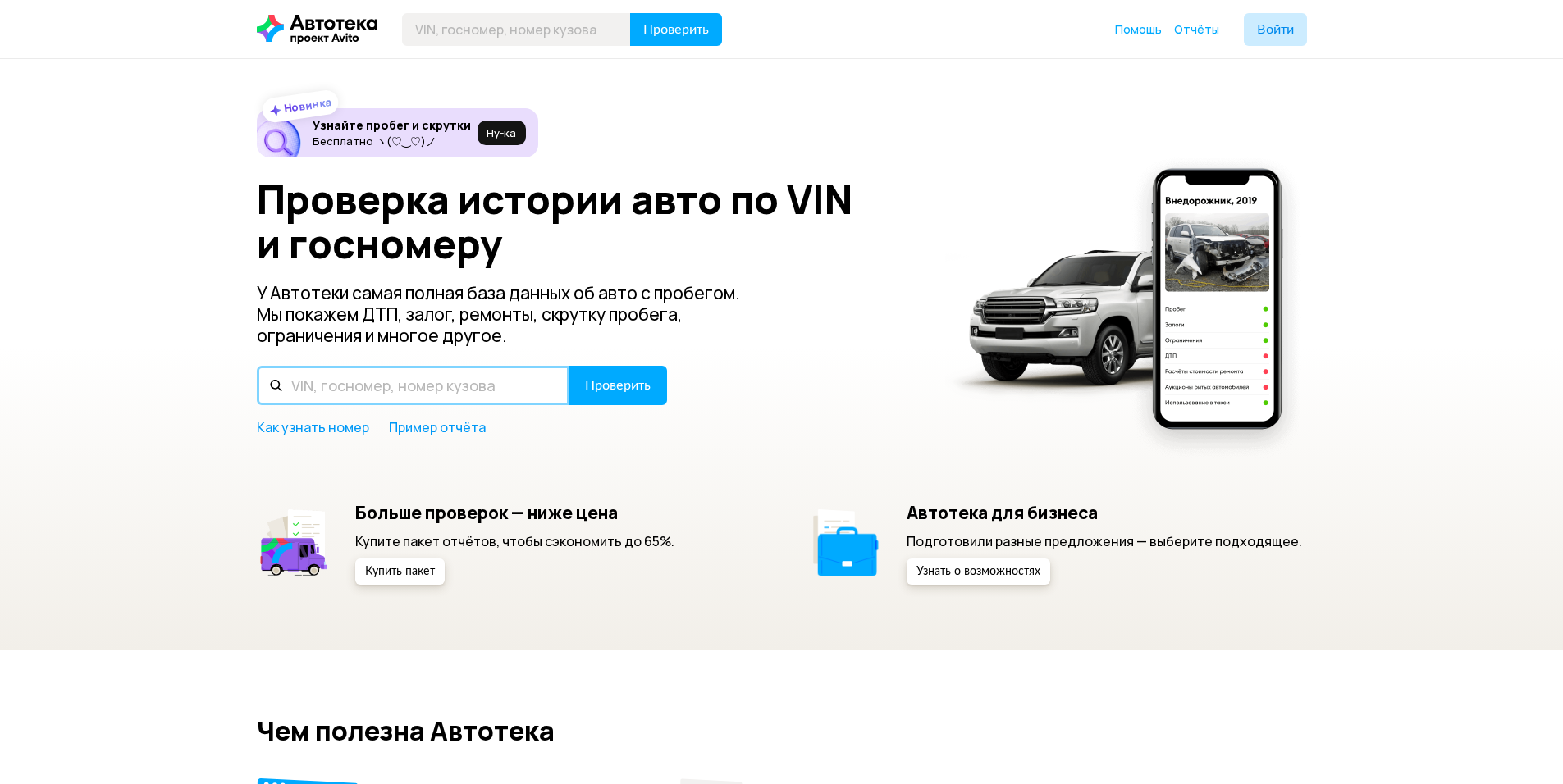
drag, startPoint x: 461, startPoint y: 386, endPoint x: 515, endPoint y: 381, distance: 54.2
click at [462, 387] on input "text" at bounding box center [414, 385] width 313 height 39
paste input "Р200ТА716"
type input "Р200ТА716"
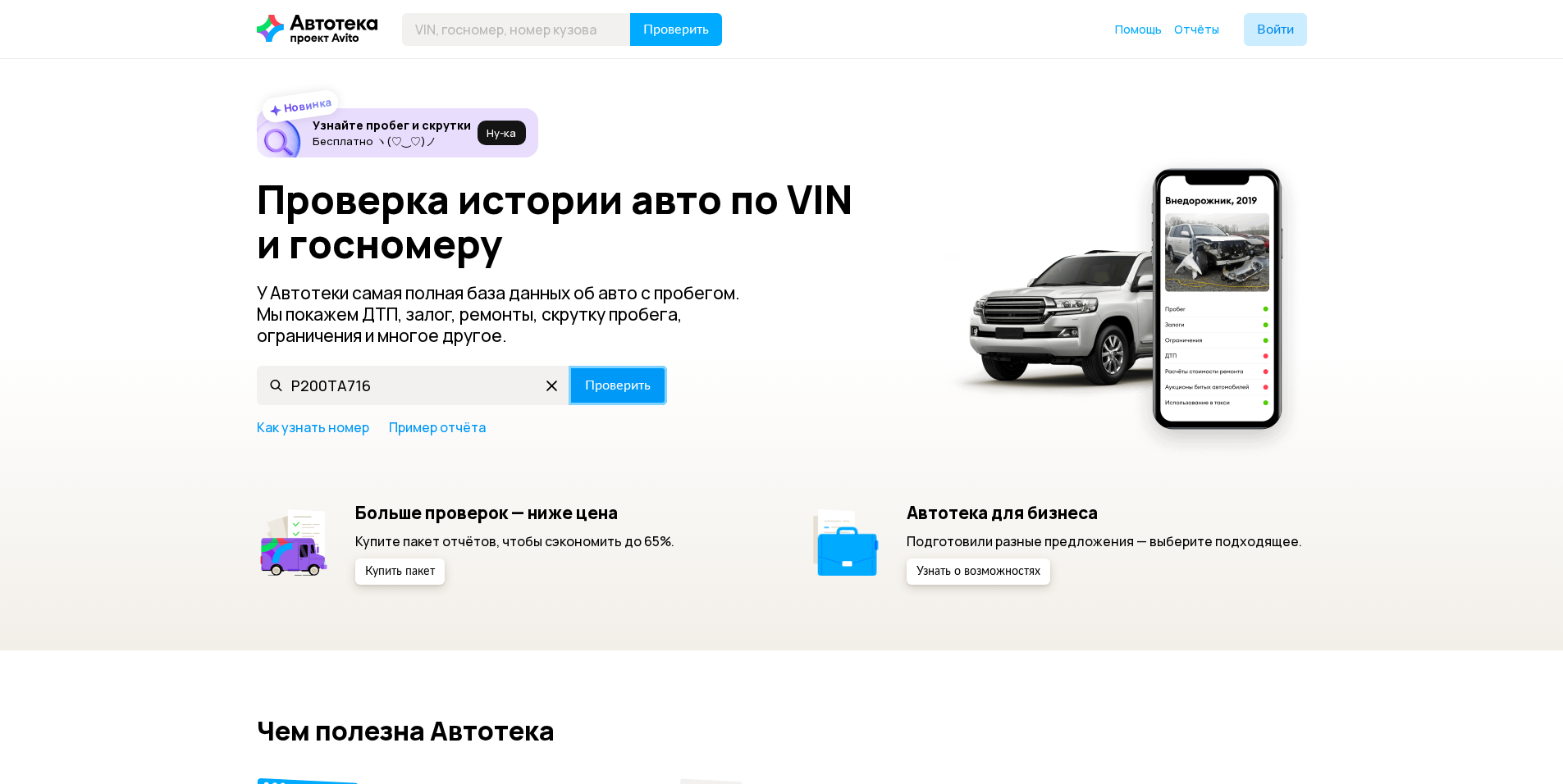
click at [621, 383] on span "Проверить" at bounding box center [618, 385] width 66 height 13
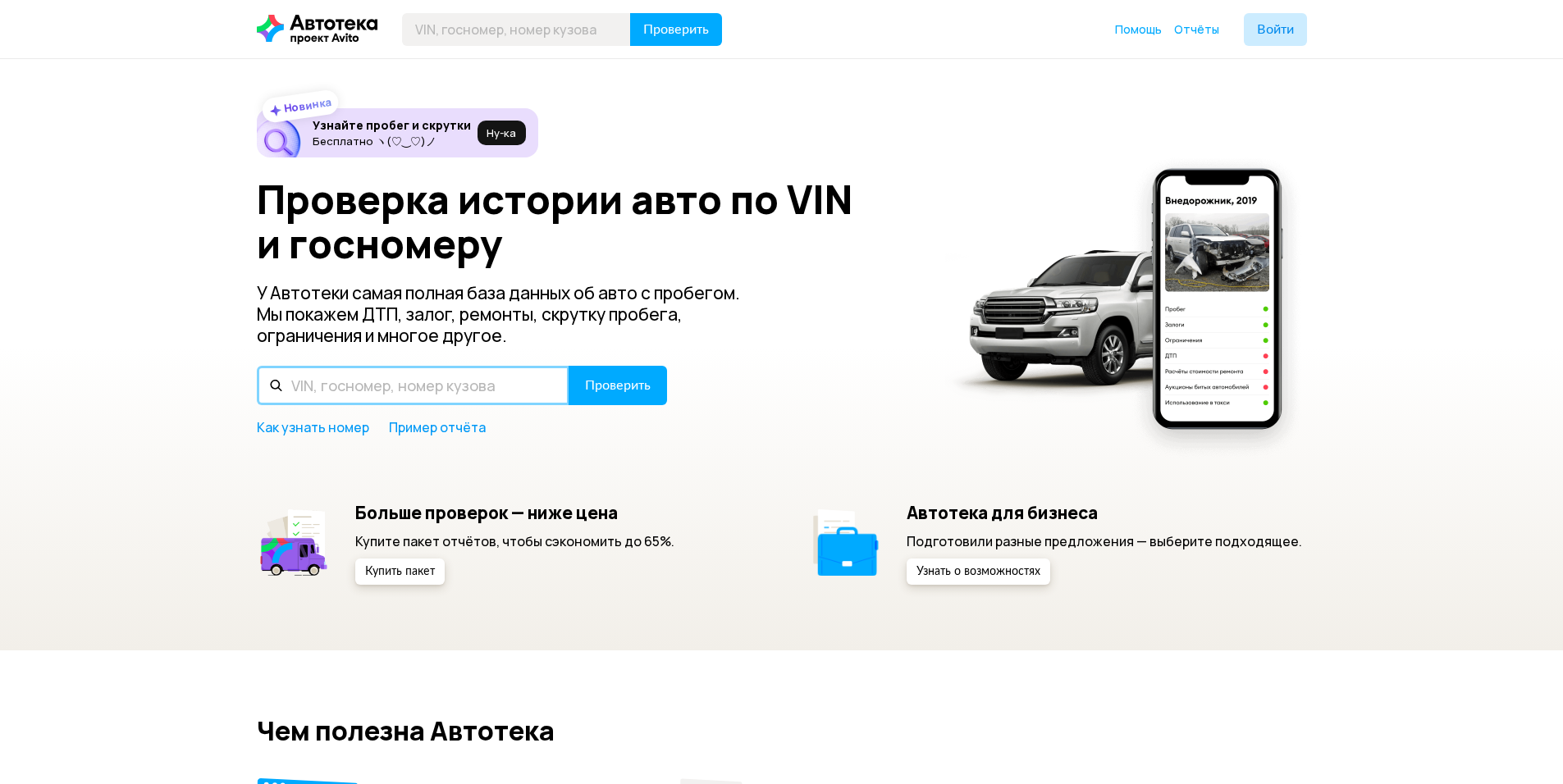
drag, startPoint x: 388, startPoint y: 395, endPoint x: 410, endPoint y: 397, distance: 22.1
click at [390, 395] on input "text" at bounding box center [414, 385] width 313 height 39
paste input "Р200ТА716"
type input "Р200ТА716"
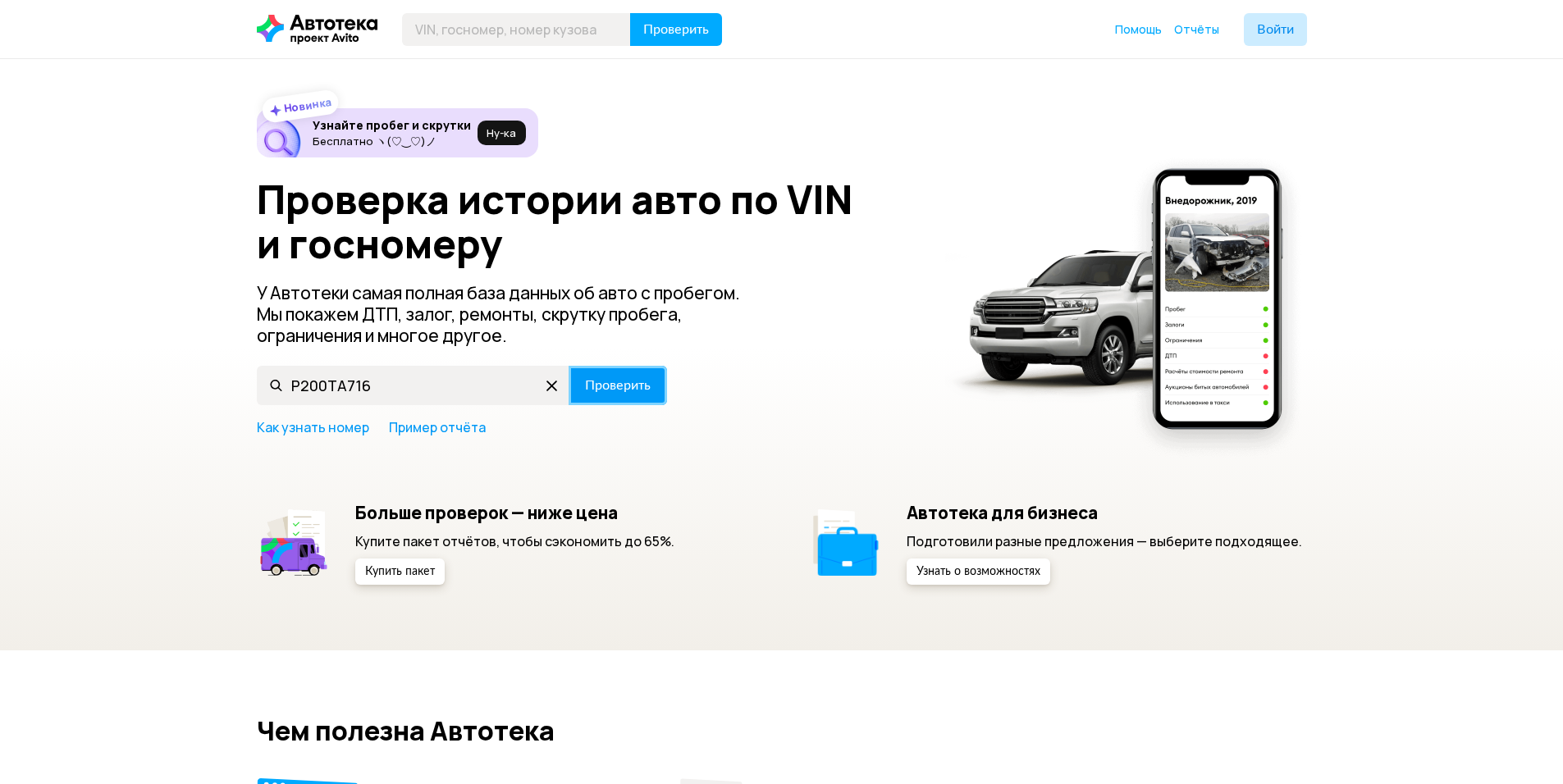
click at [613, 400] on button "Проверить" at bounding box center [617, 385] width 98 height 39
